Goal: Task Accomplishment & Management: Use online tool/utility

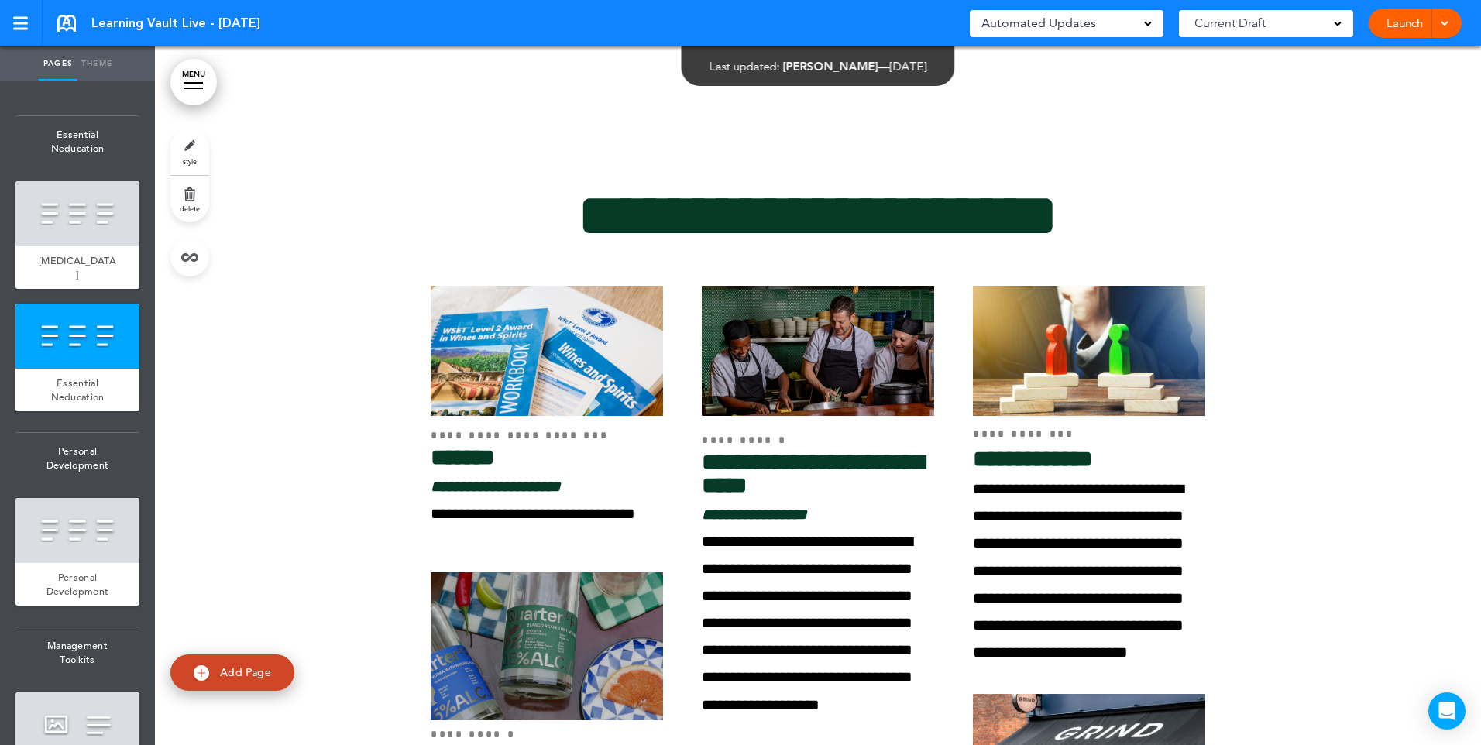
scroll to position [1472, 0]
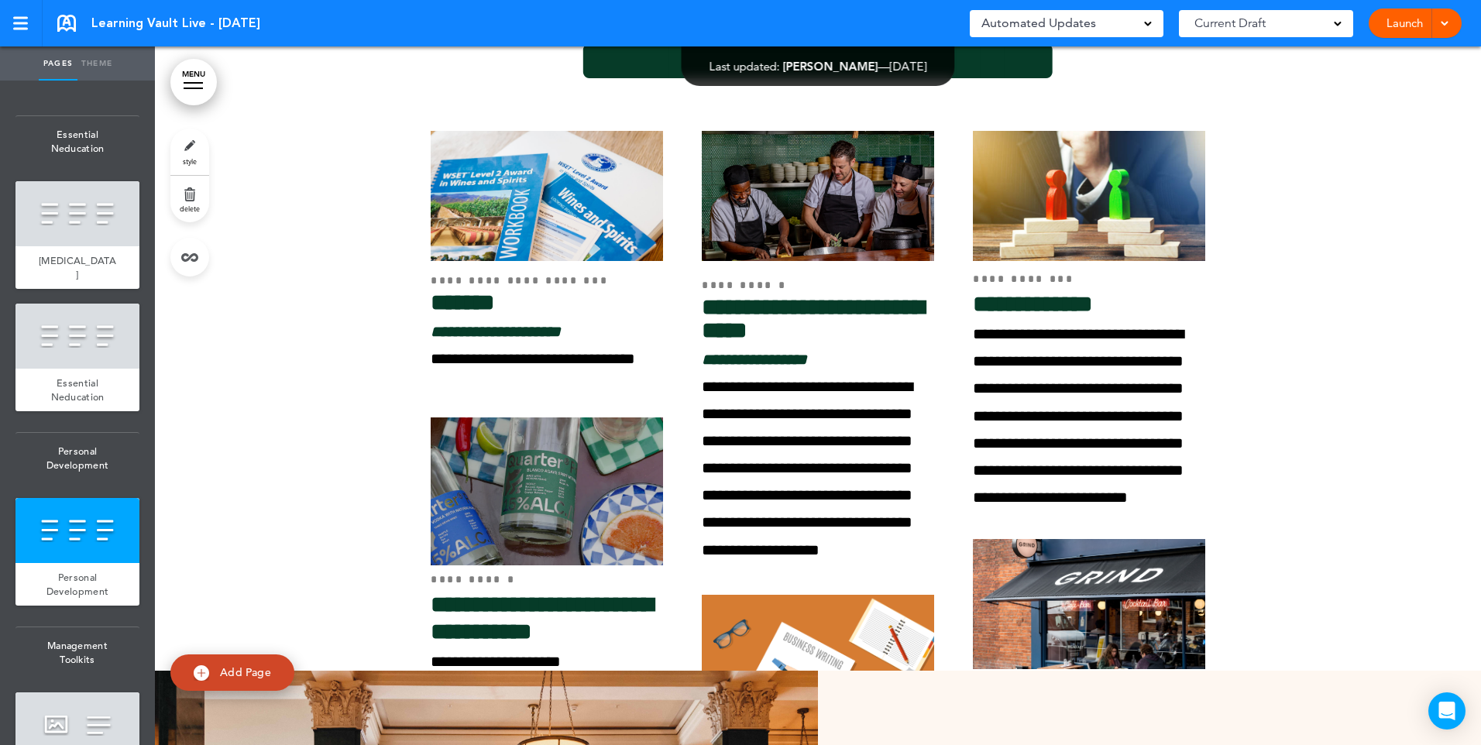
click at [1369, 358] on div at bounding box center [818, 321] width 1326 height 699
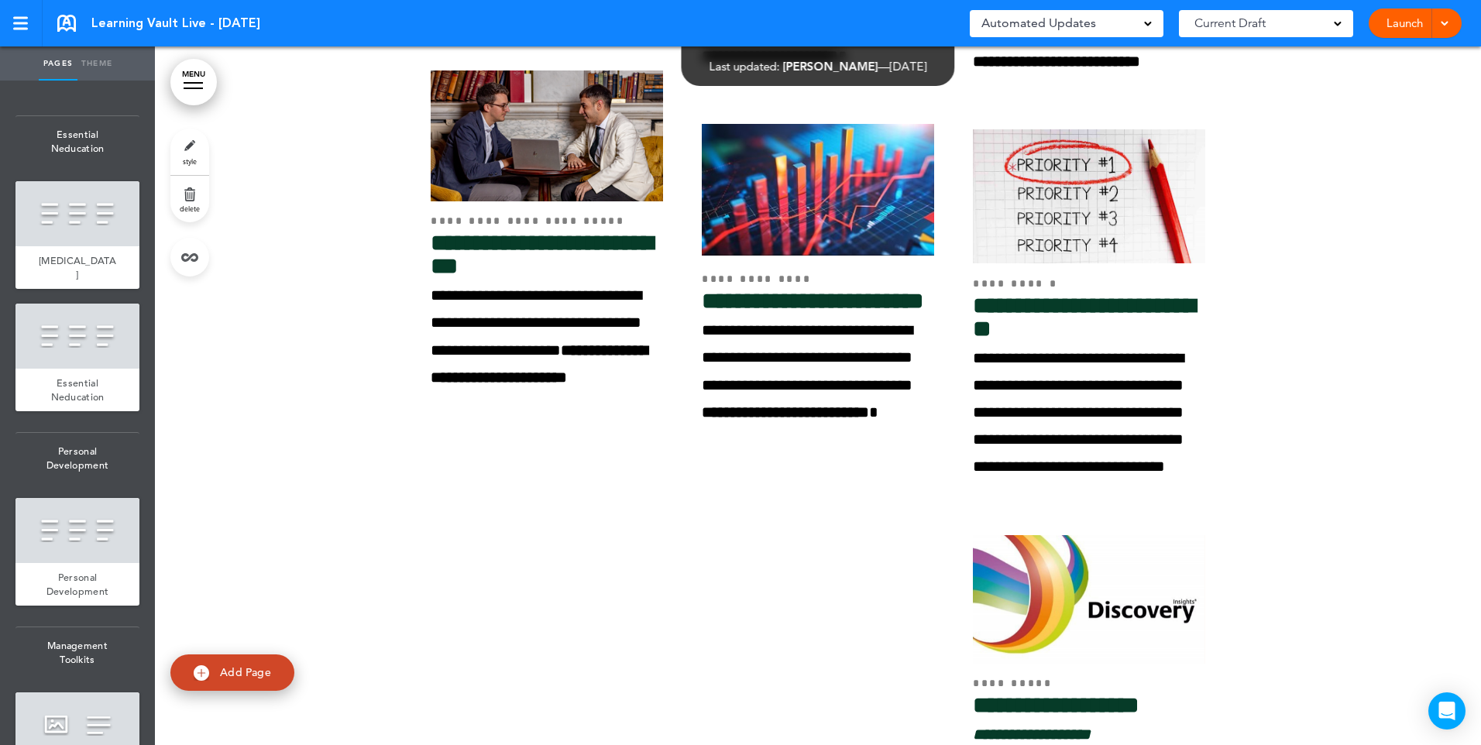
scroll to position [3254, 0]
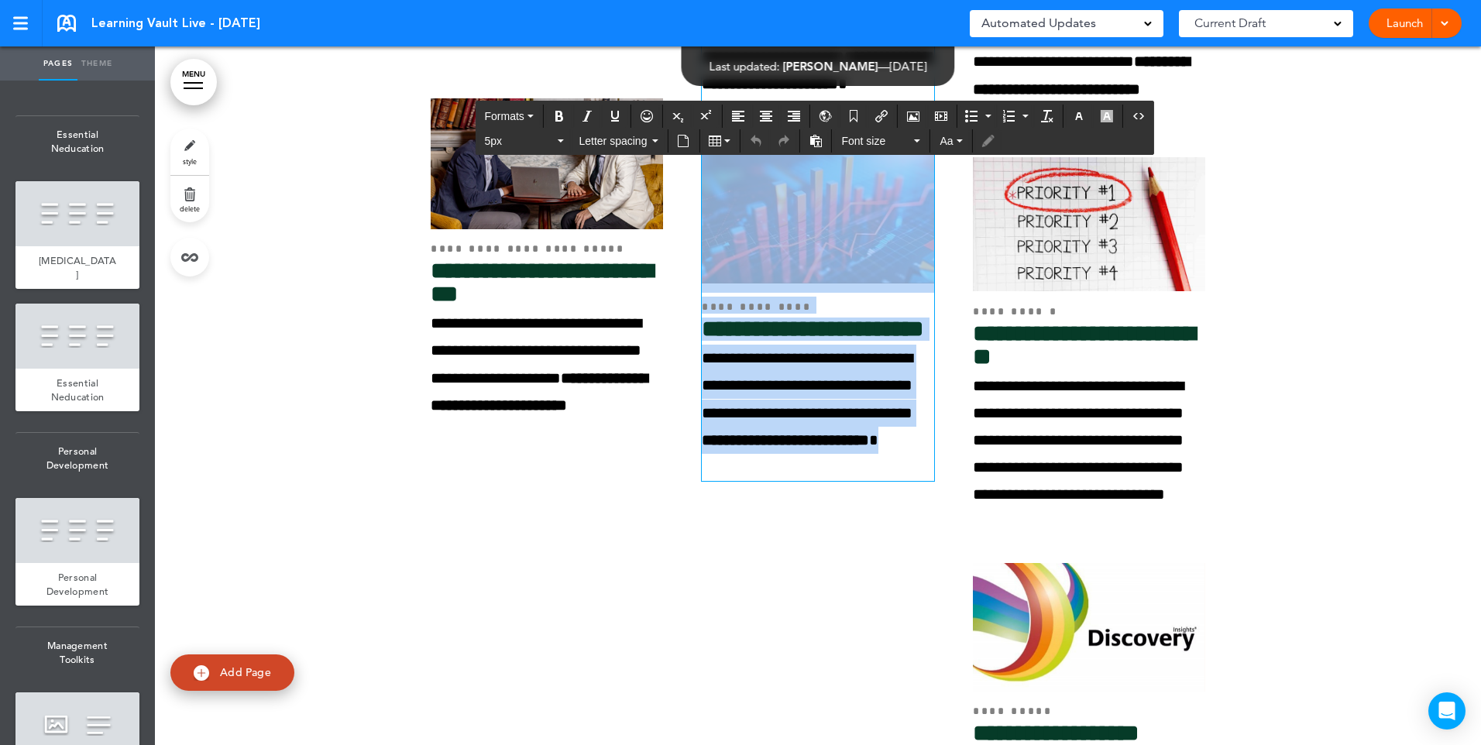
drag, startPoint x: 909, startPoint y: 524, endPoint x: 748, endPoint y: 274, distance: 297.0
click at [748, 274] on div "**********" at bounding box center [818, 114] width 232 height 734
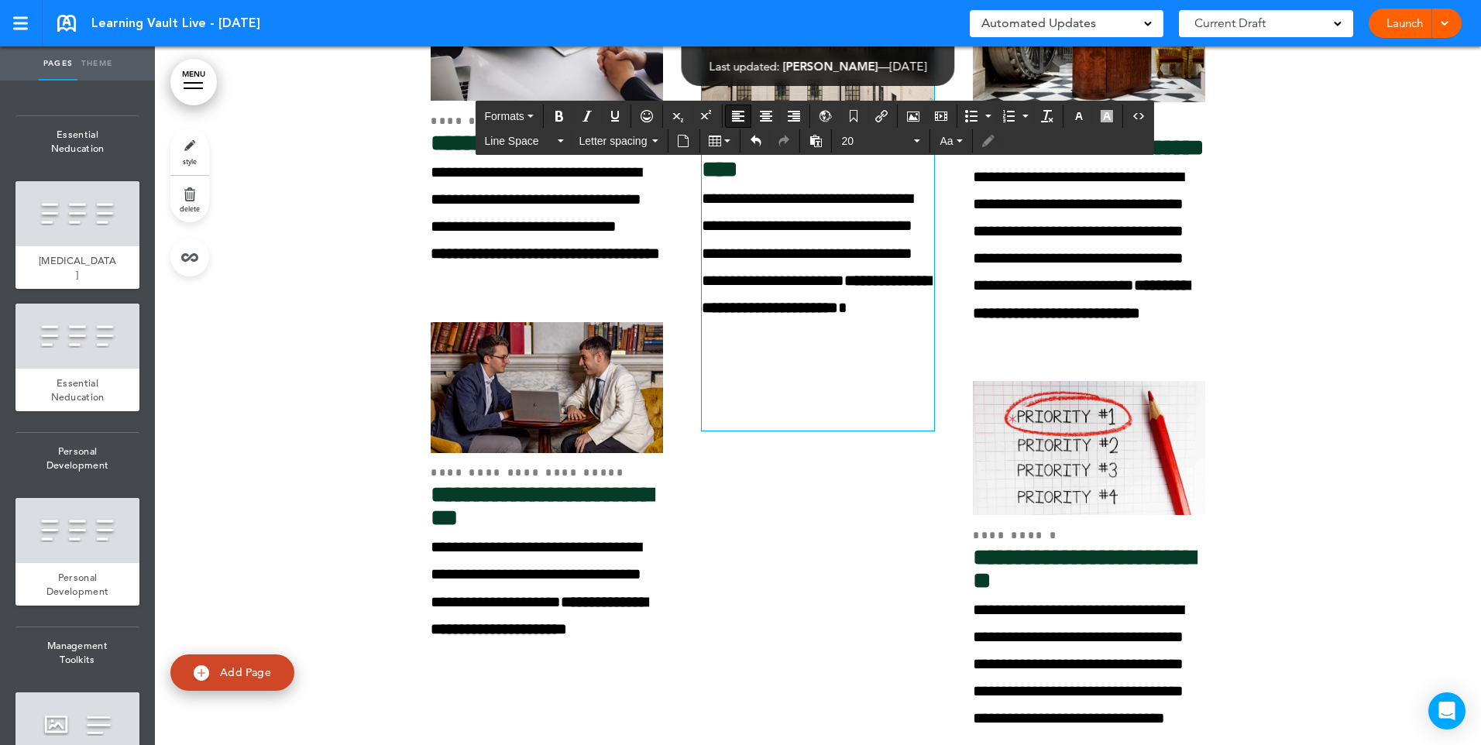
scroll to position [3021, 0]
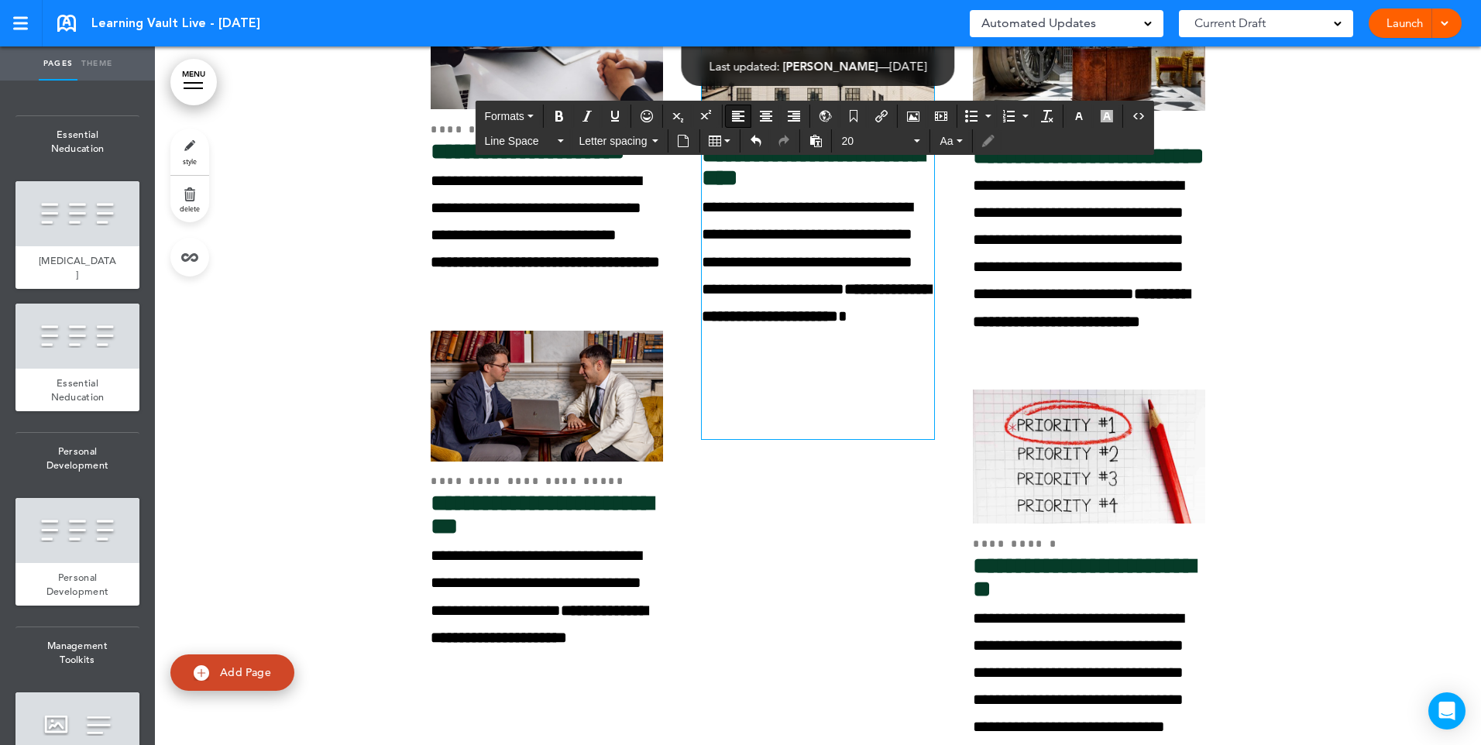
click at [730, 438] on p at bounding box center [818, 411] width 232 height 54
click at [1267, 363] on div at bounding box center [818, 550] width 1326 height 1461
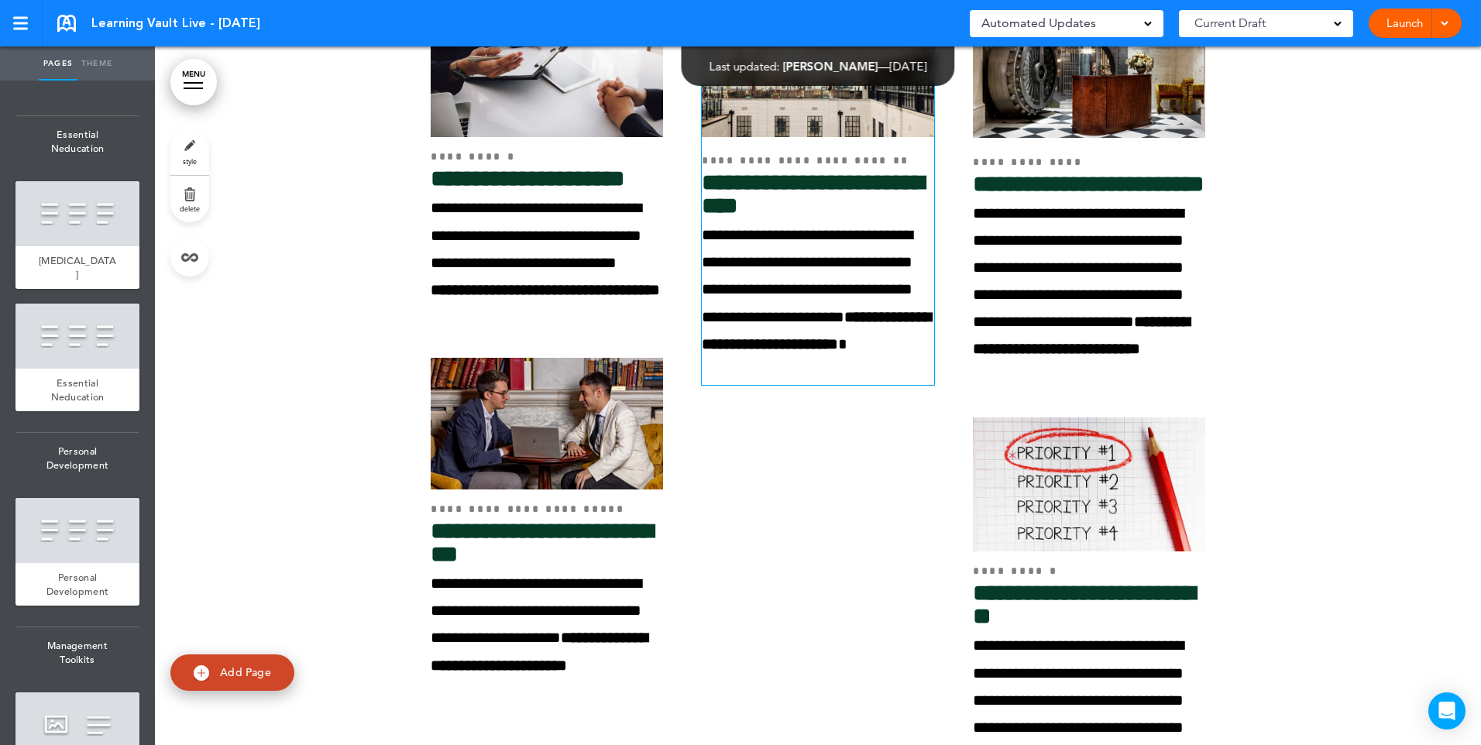
scroll to position [3563, 0]
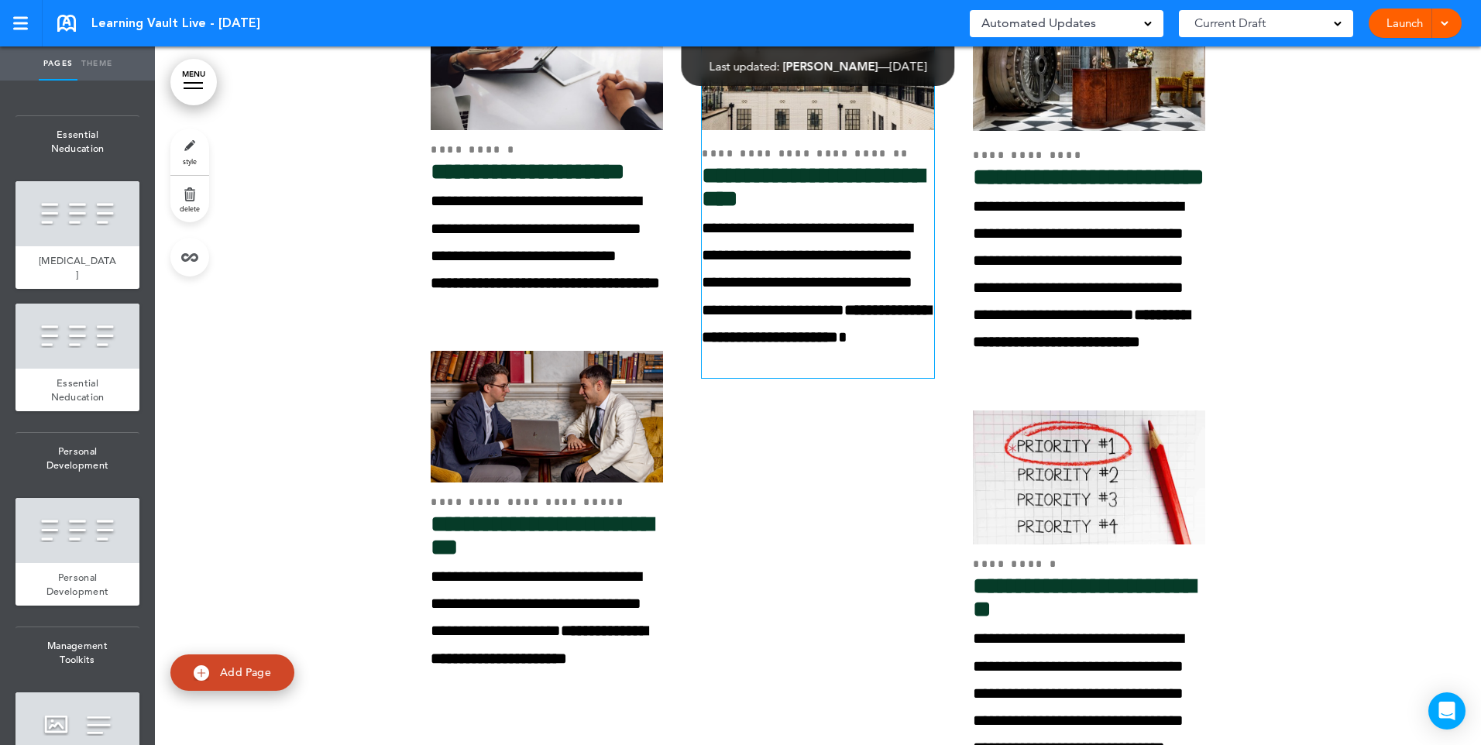
click at [399, 278] on div at bounding box center [818, 571] width 1326 height 1461
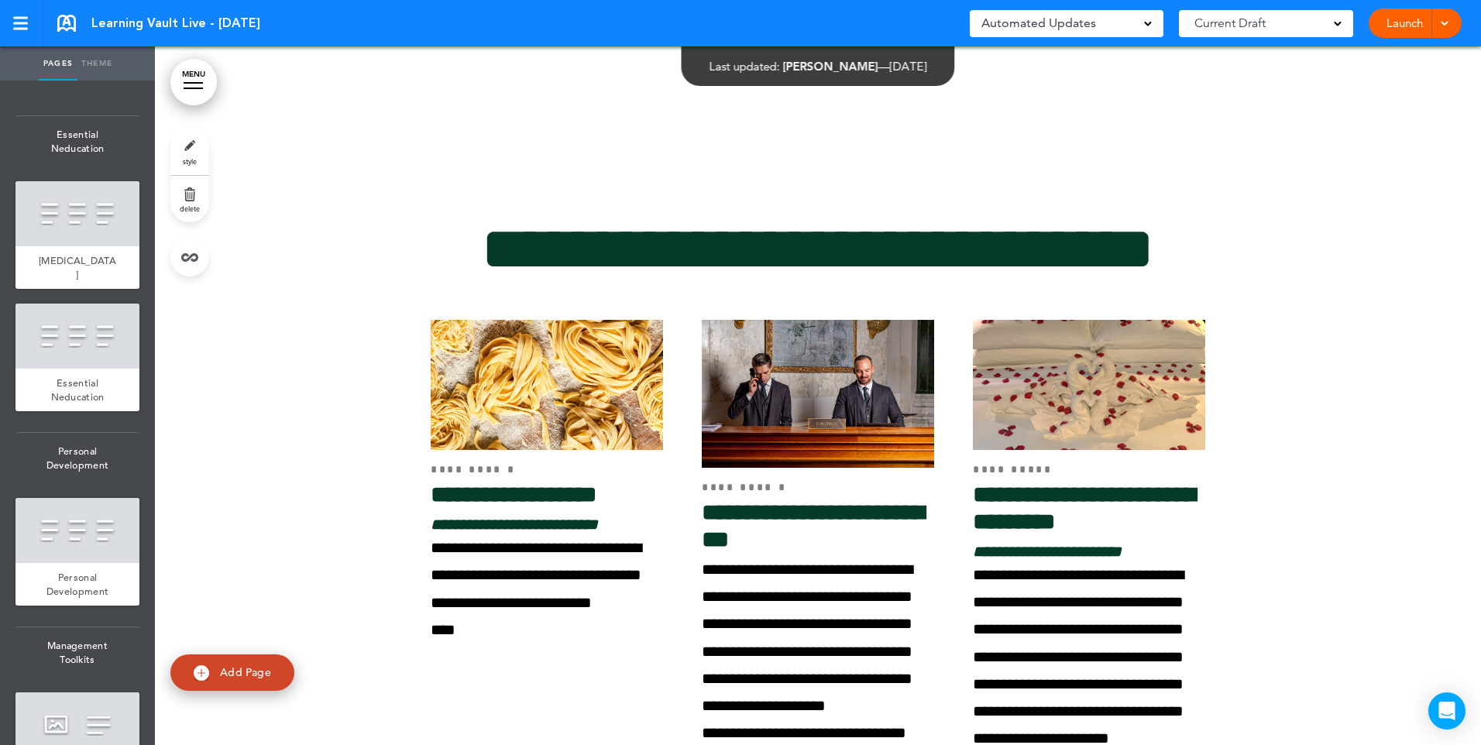
scroll to position [4602, 0]
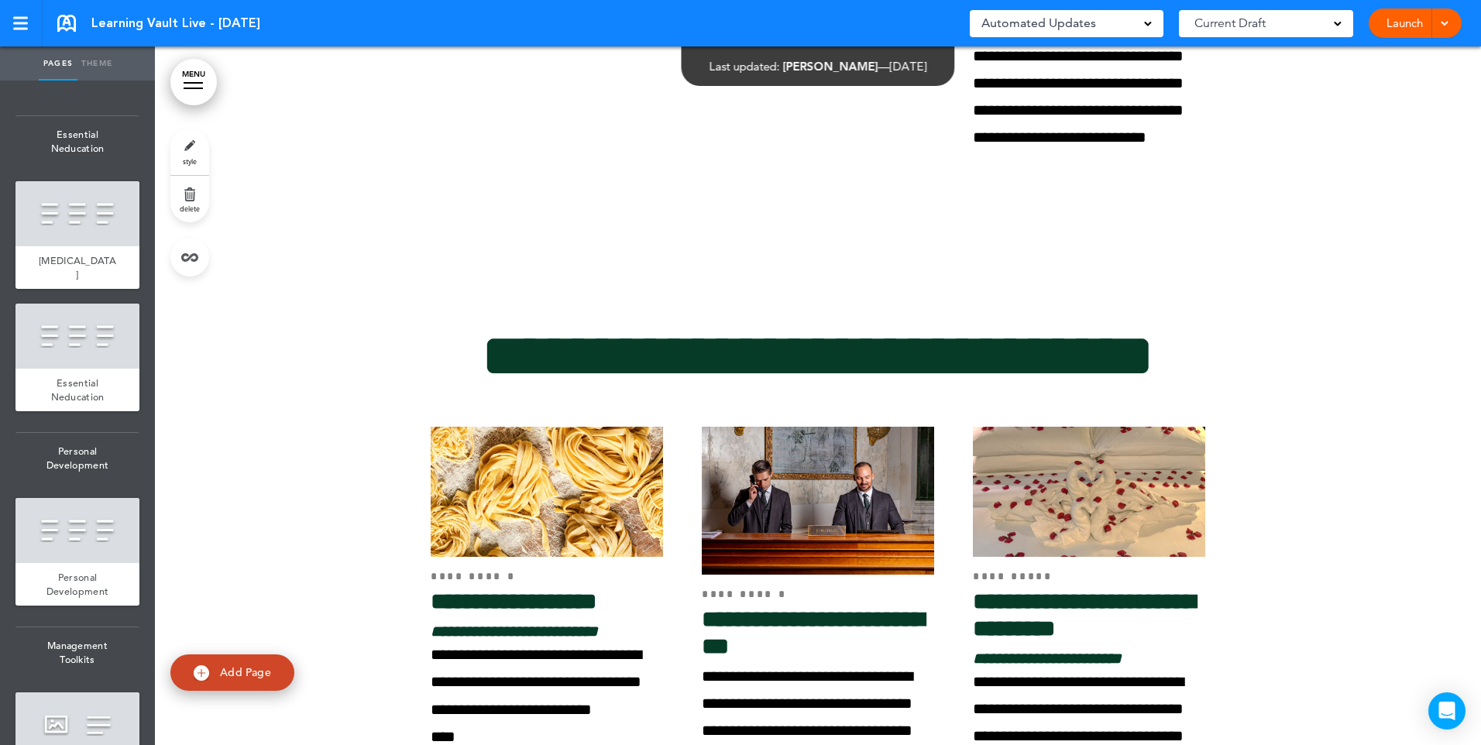
click at [1448, 18] on span at bounding box center [1444, 22] width 10 height 10
click at [1404, 18] on link "Launch" at bounding box center [1404, 23] width 49 height 29
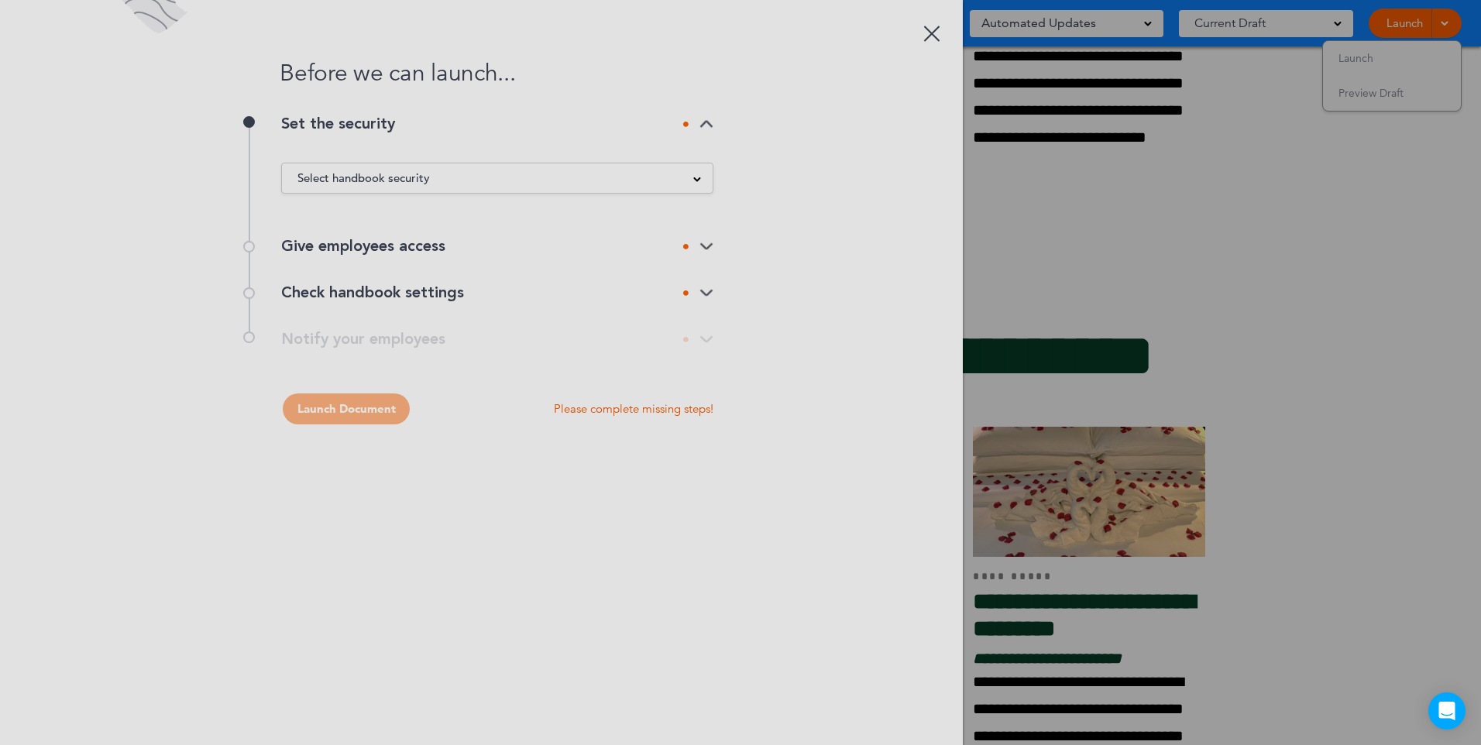
scroll to position [0, 0]
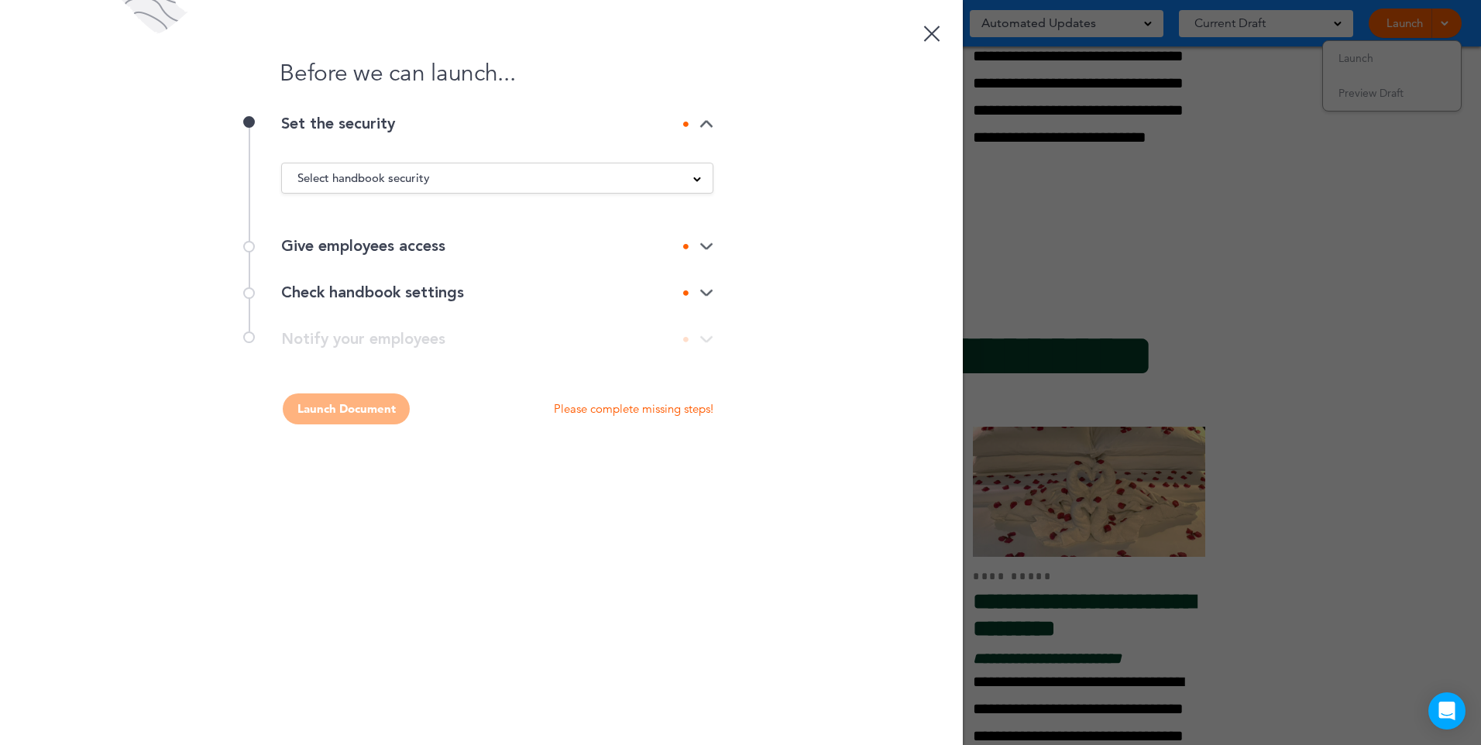
click at [661, 174] on div "Select handbook security" at bounding box center [497, 178] width 431 height 17
click at [370, 232] on li "Private link" at bounding box center [497, 236] width 431 height 19
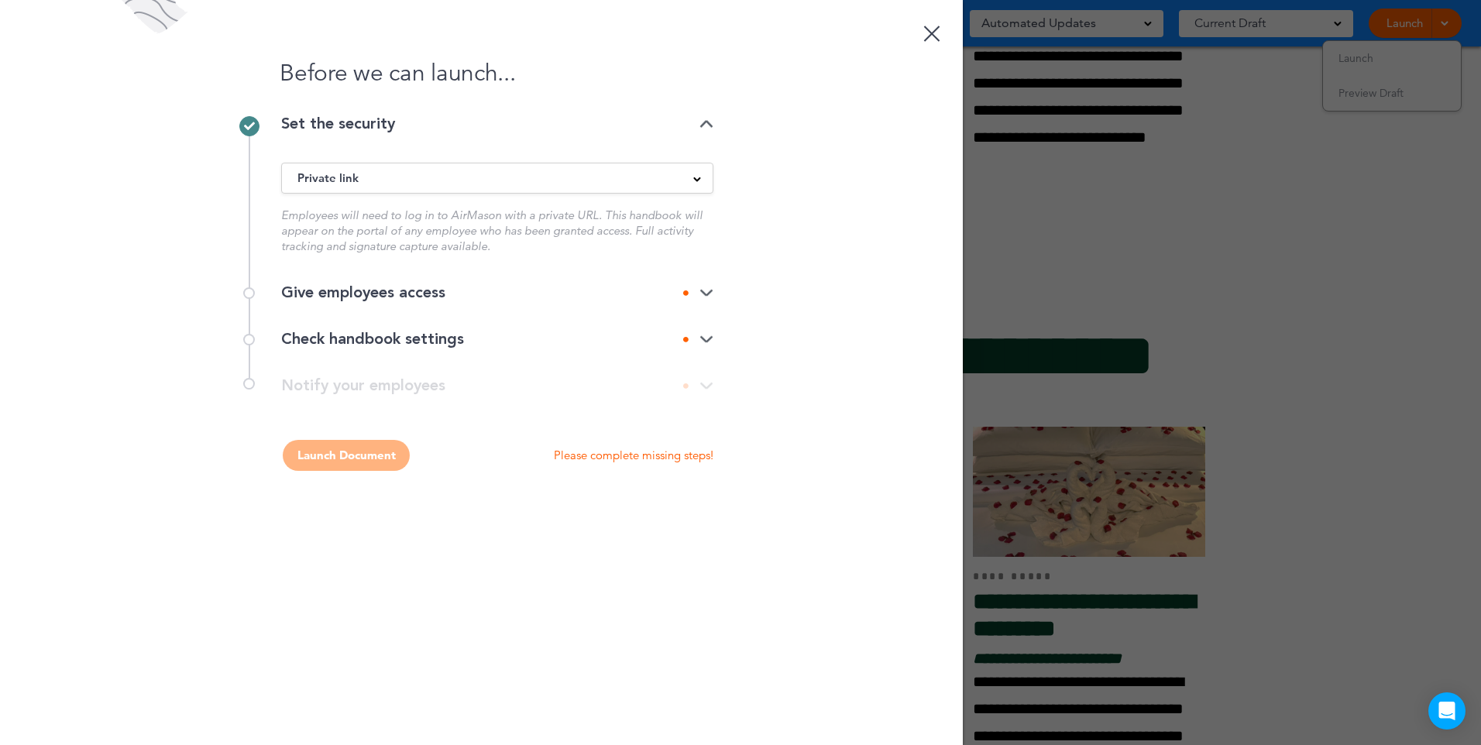
click at [435, 287] on div "Give employees access" at bounding box center [497, 292] width 432 height 15
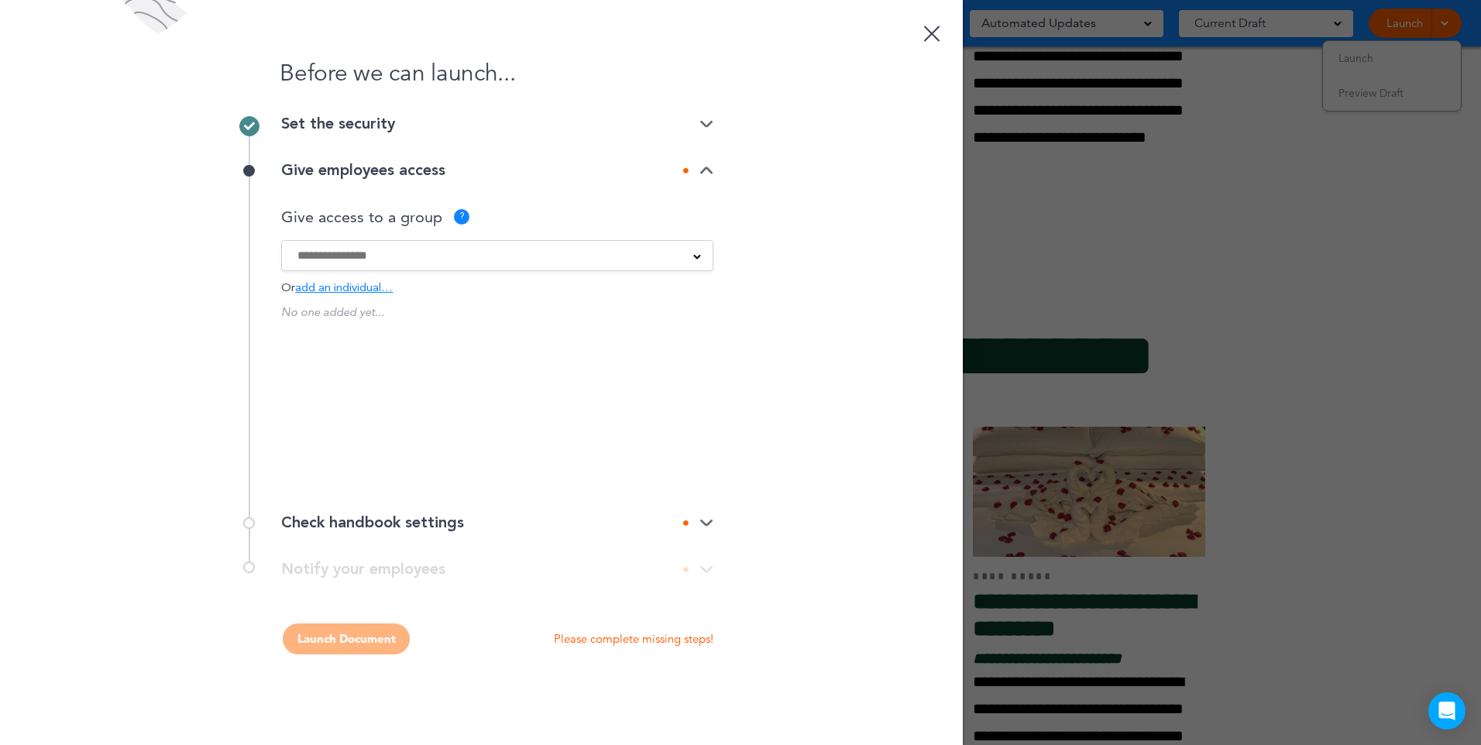
click at [402, 248] on input at bounding box center [487, 255] width 380 height 17
click at [752, 252] on div "Before we can launch... Set the security Private link Public link Private link …" at bounding box center [481, 372] width 963 height 745
click at [380, 122] on div "Set the security" at bounding box center [497, 123] width 432 height 15
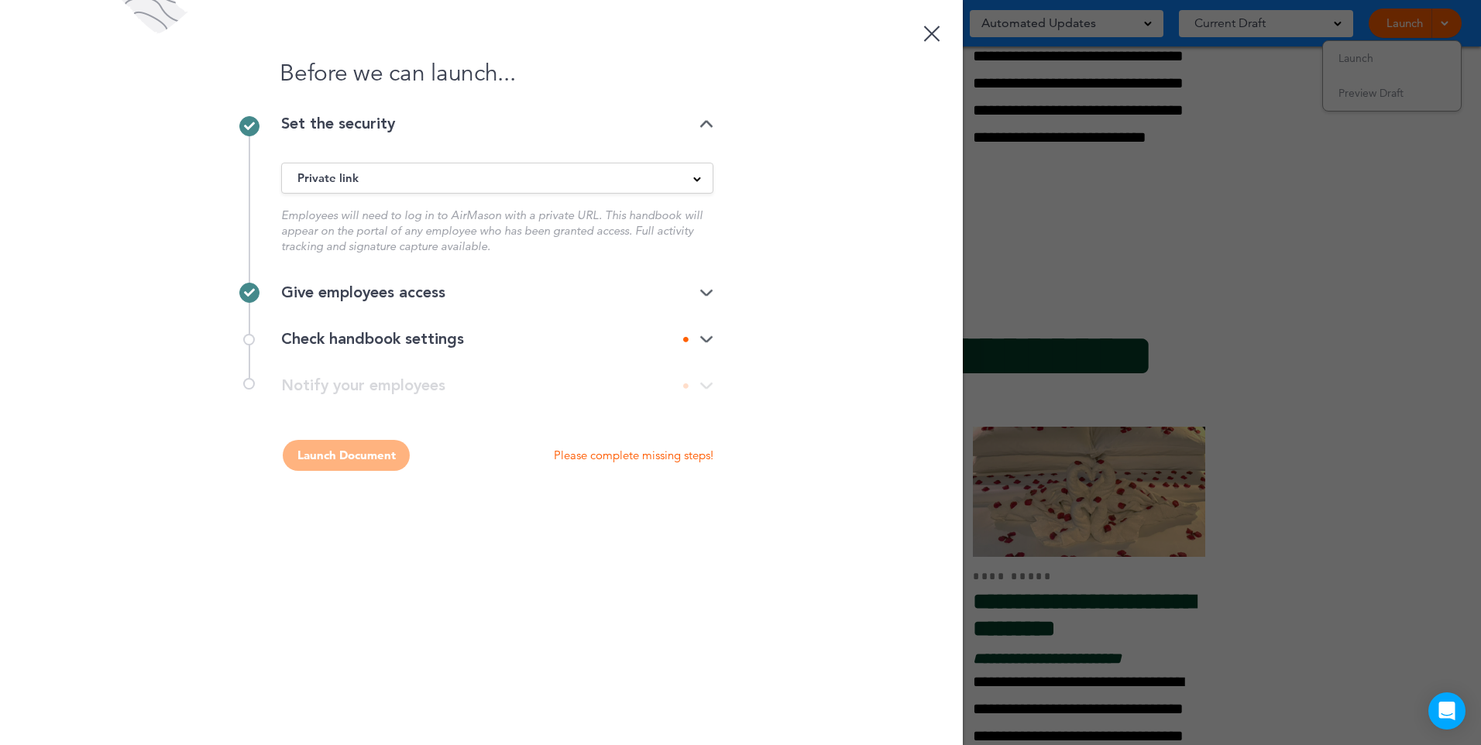
click at [380, 122] on div "Set the security" at bounding box center [497, 123] width 432 height 15
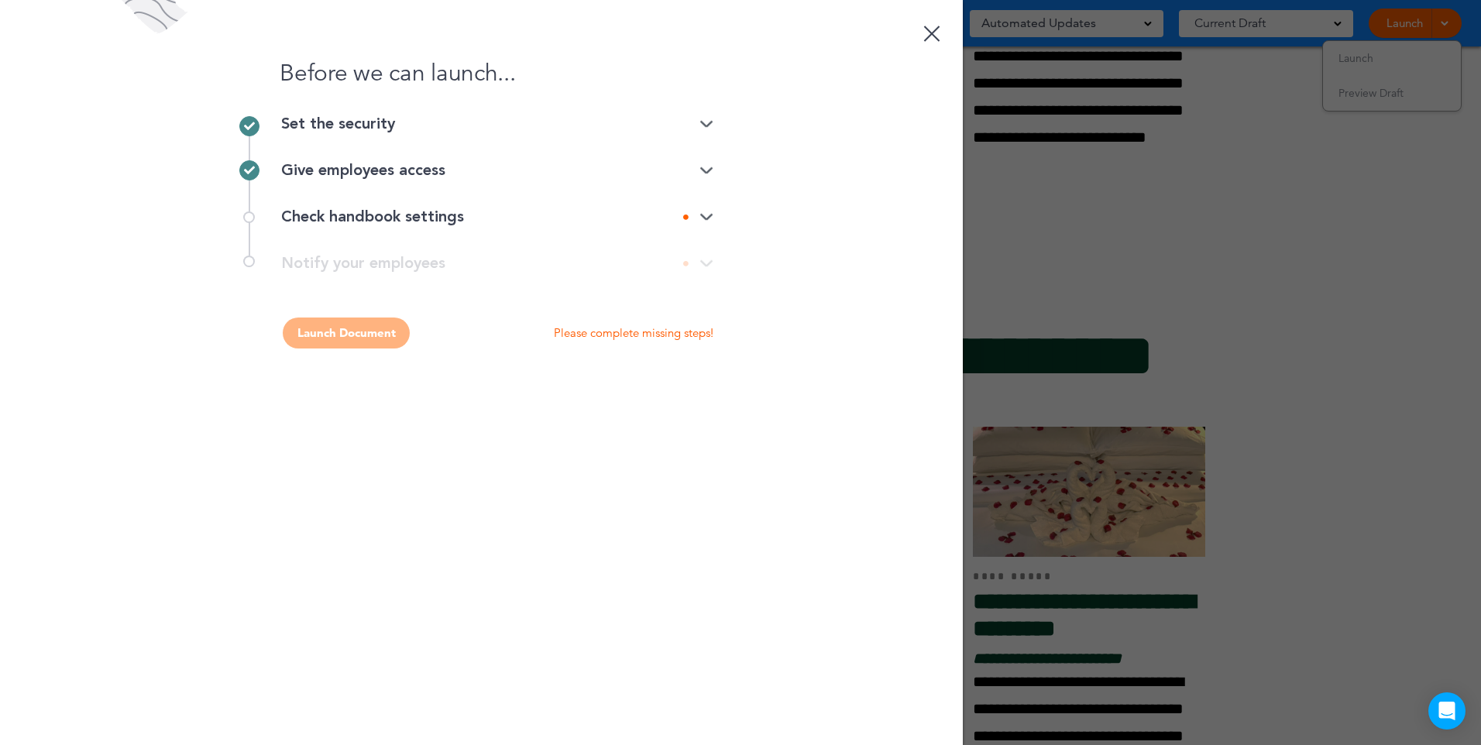
click at [387, 209] on div "Check handbook settings" at bounding box center [497, 216] width 432 height 15
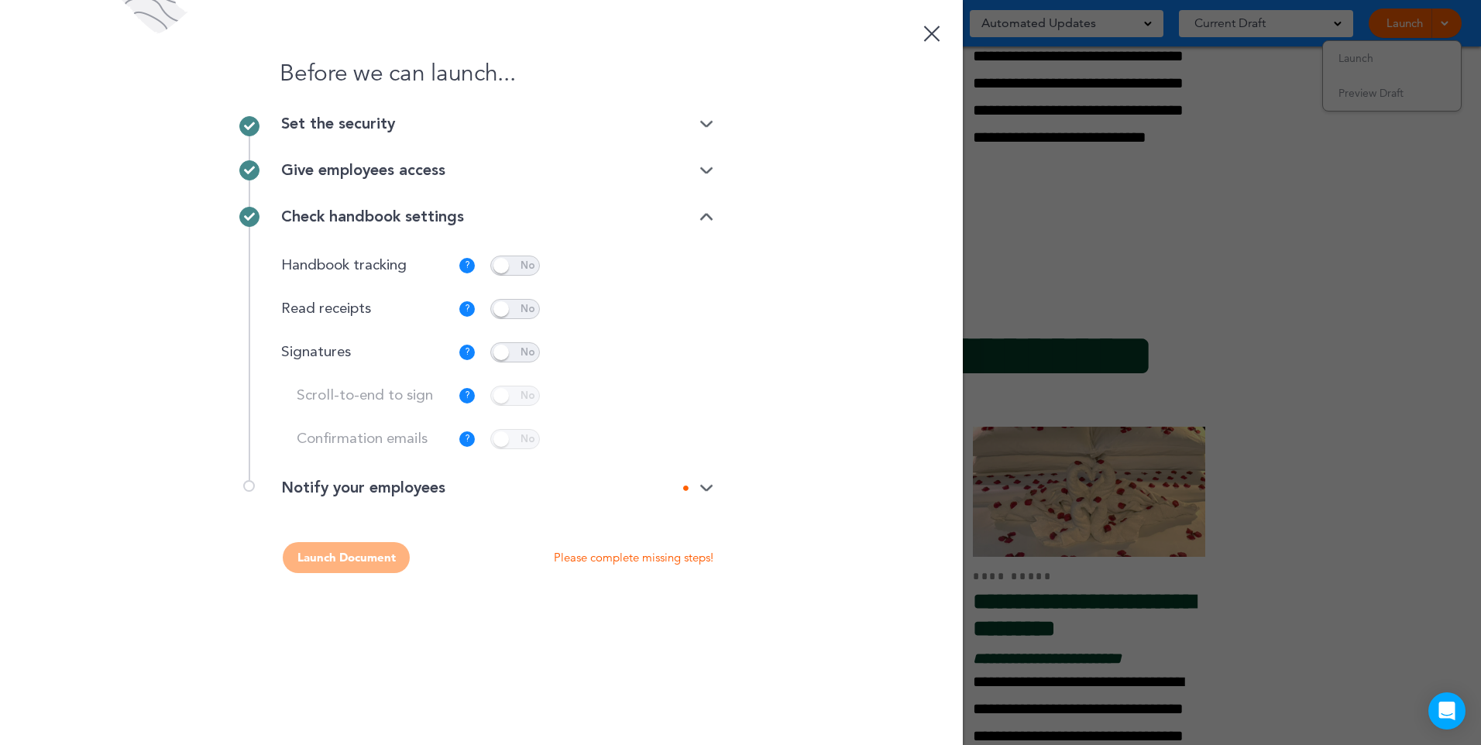
click at [439, 500] on div "Notify your employees" at bounding box center [497, 495] width 432 height 31
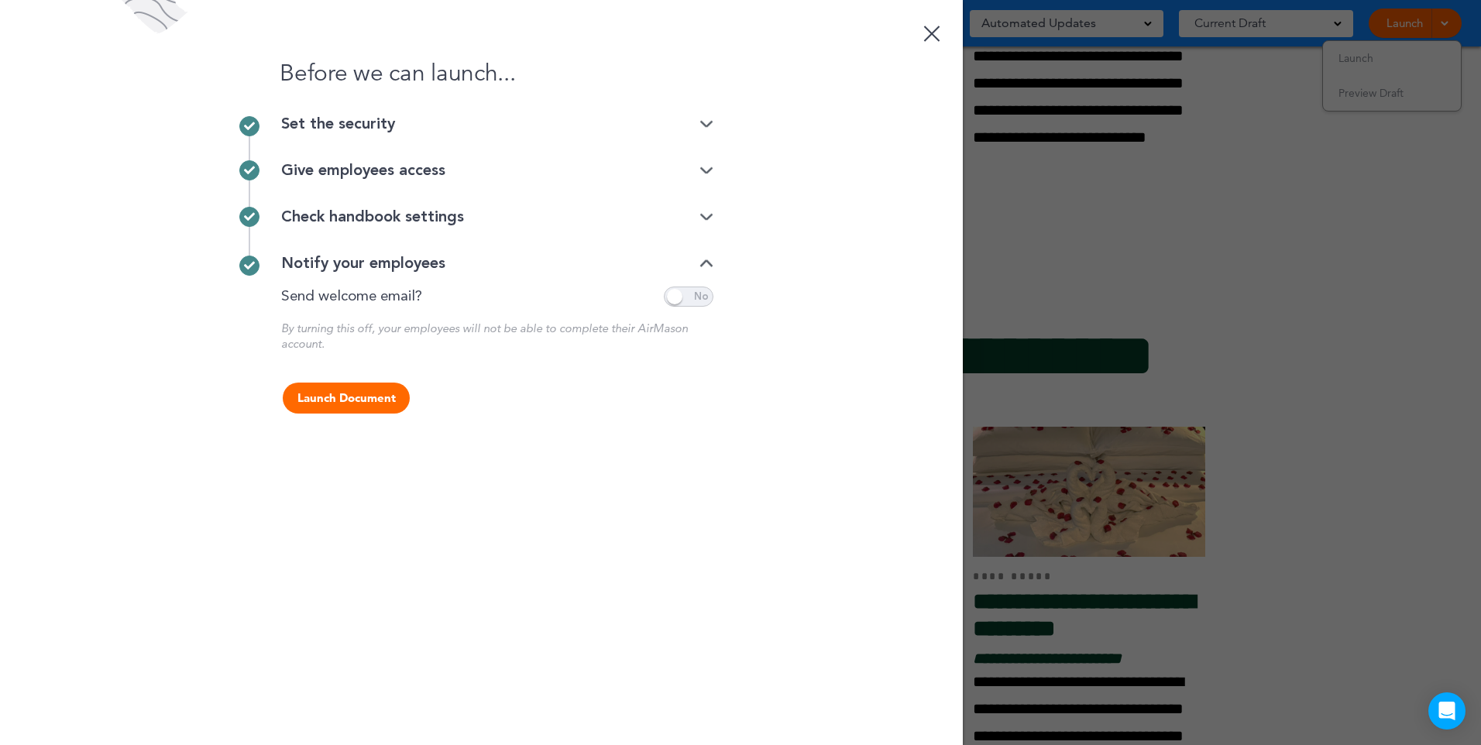
click at [362, 399] on button "Launch Document" at bounding box center [346, 398] width 127 height 31
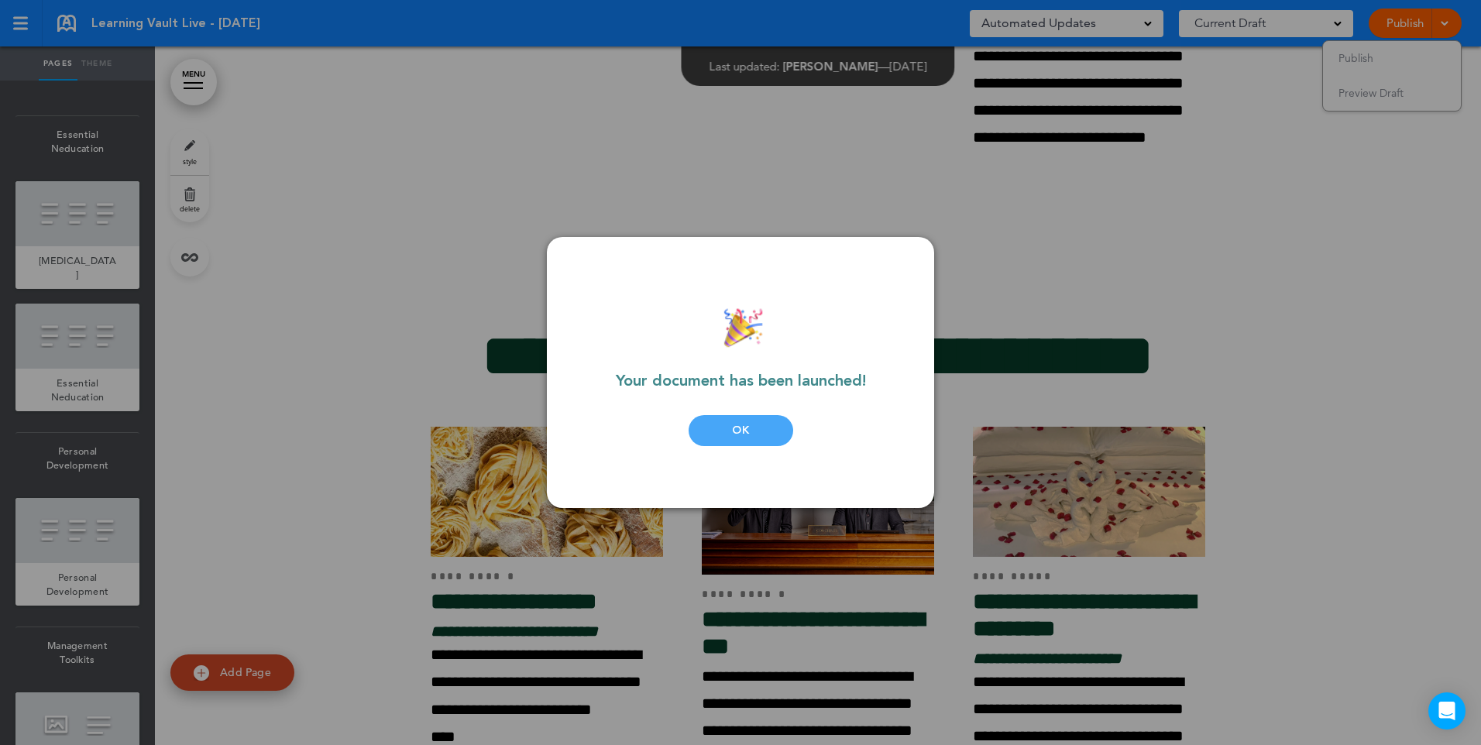
click at [768, 427] on div "OK" at bounding box center [741, 430] width 105 height 31
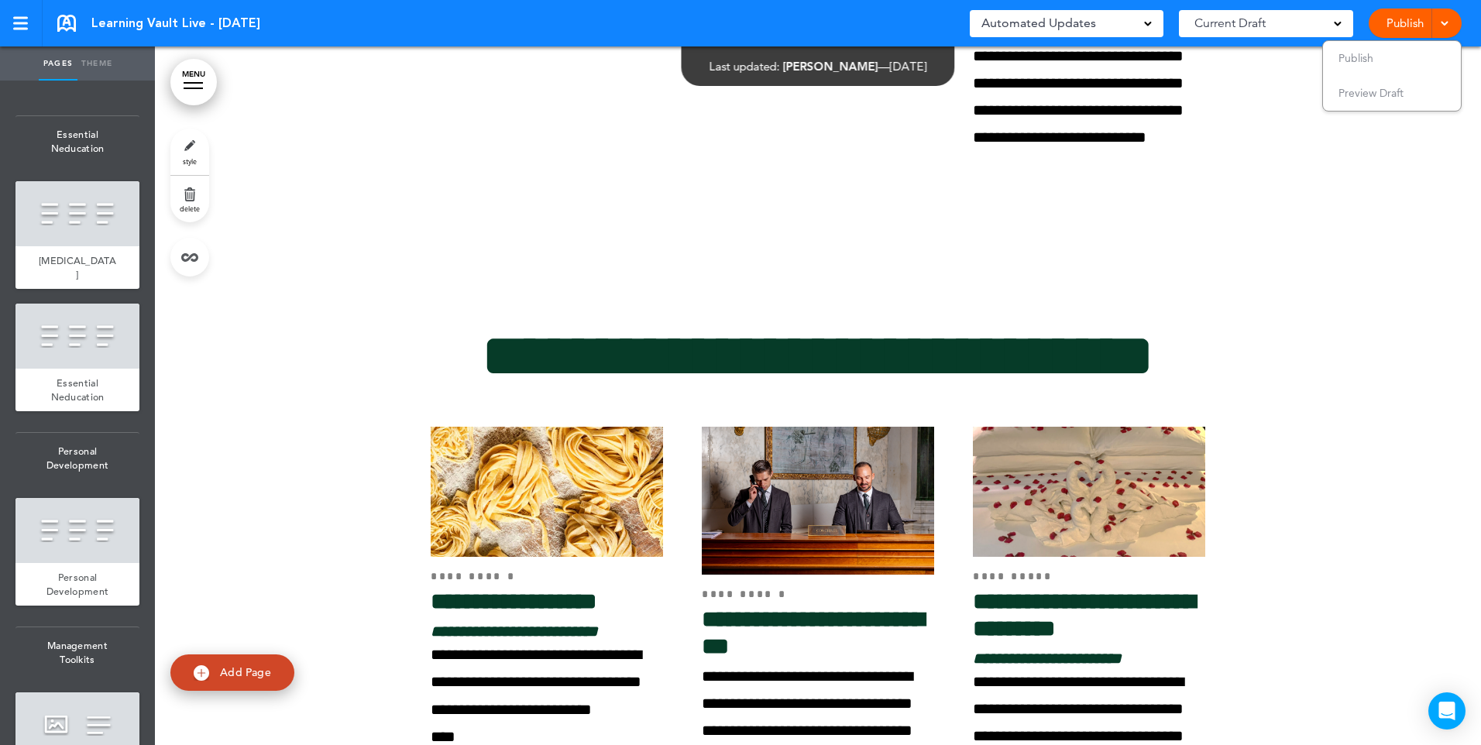
click at [65, 22] on link at bounding box center [66, 23] width 19 height 17
